Goal: Information Seeking & Learning: Understand process/instructions

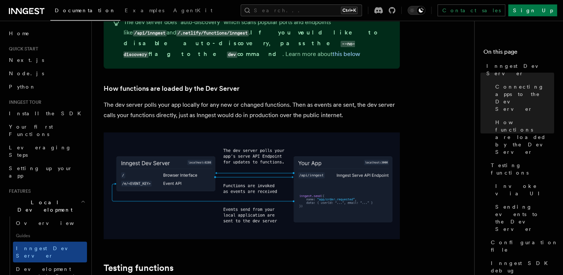
scroll to position [815, 0]
click at [368, 131] on img at bounding box center [252, 184] width 296 height 107
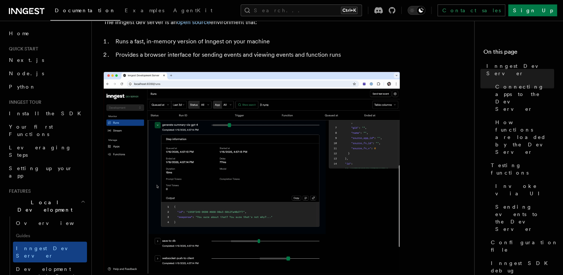
scroll to position [0, 0]
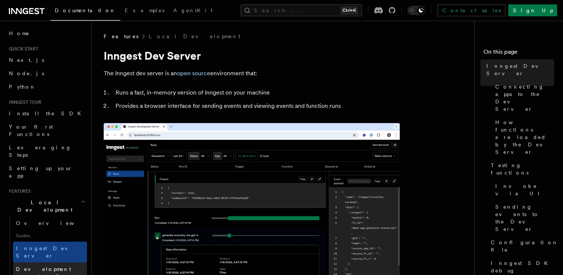
click at [42, 265] on span "Development with Docker" at bounding box center [51, 272] width 71 height 15
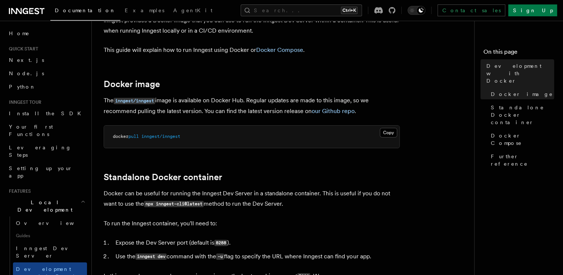
scroll to position [53, 0]
